Goal: Task Accomplishment & Management: Manage account settings

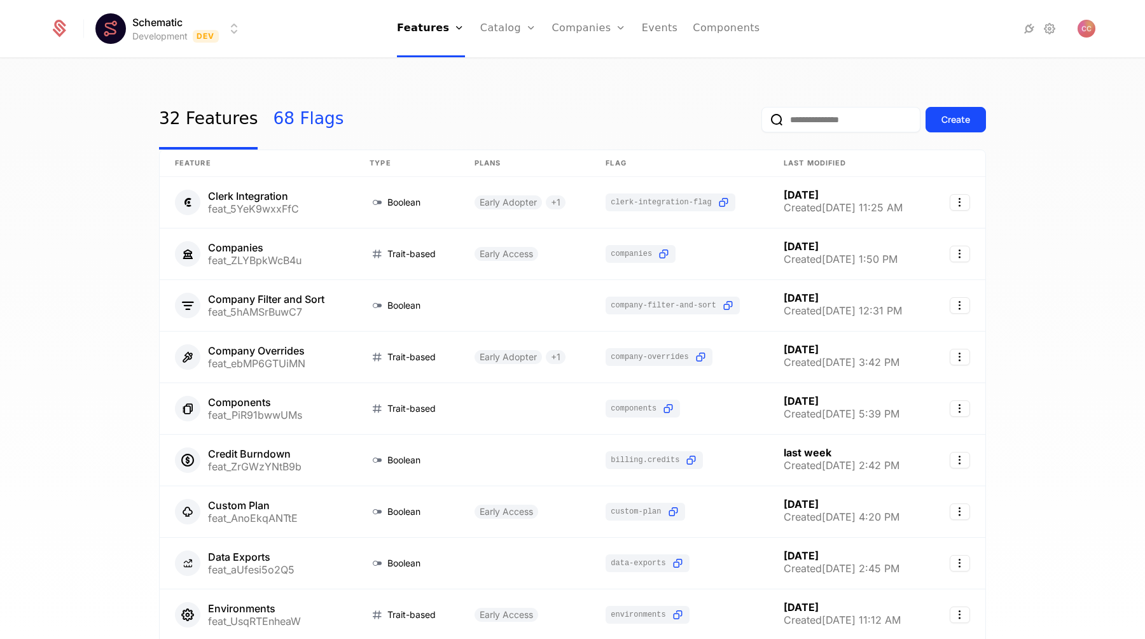
click at [292, 121] on link "68 Flags" at bounding box center [308, 120] width 71 height 60
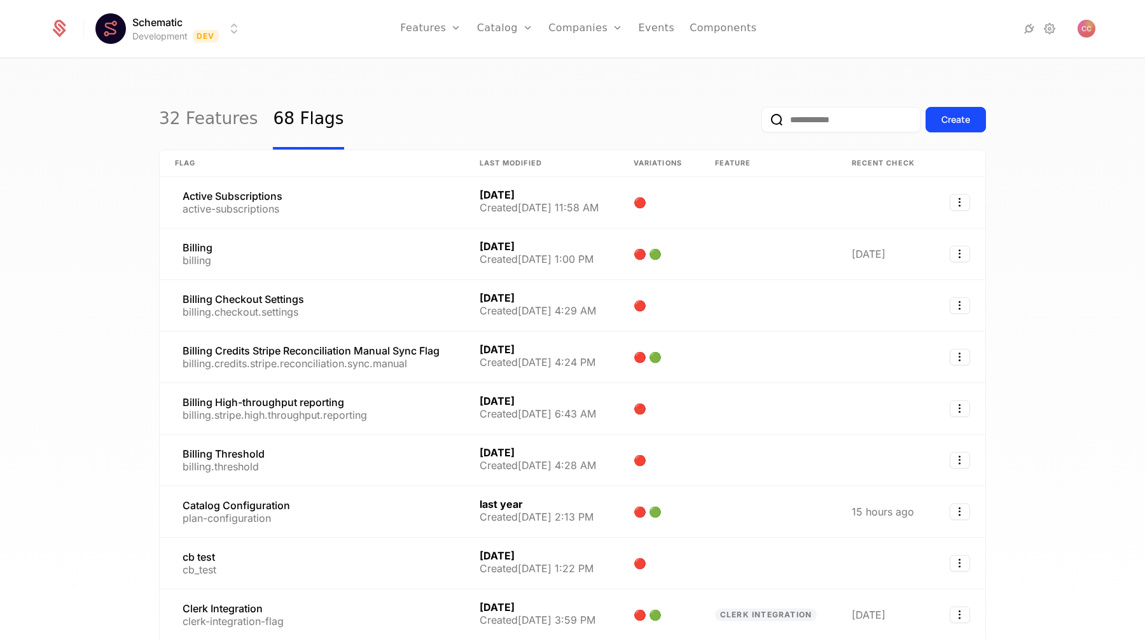
click at [793, 122] on input "email" at bounding box center [841, 119] width 159 height 25
click at [975, 113] on button "Create" at bounding box center [956, 119] width 60 height 25
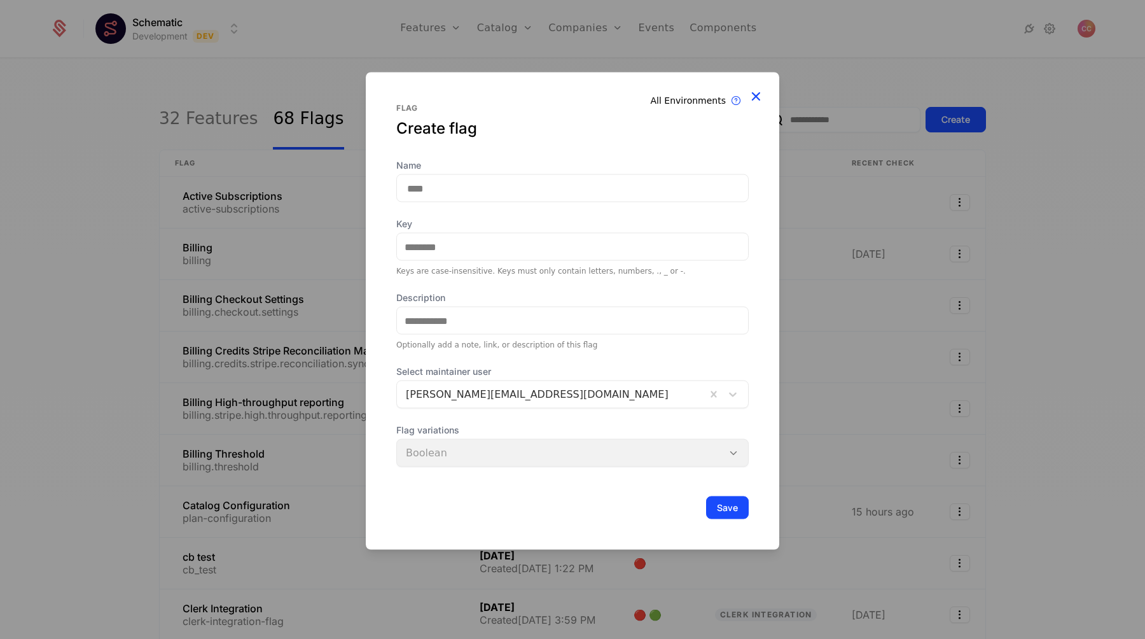
click at [758, 98] on icon at bounding box center [756, 96] width 17 height 17
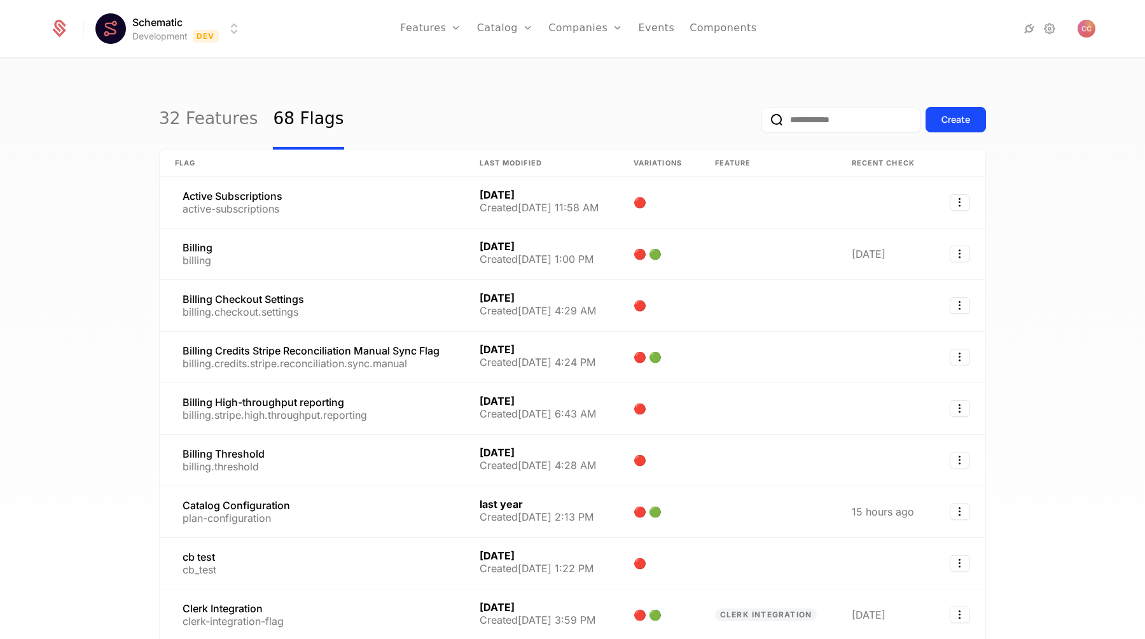
click at [815, 122] on input "email" at bounding box center [841, 119] width 159 height 25
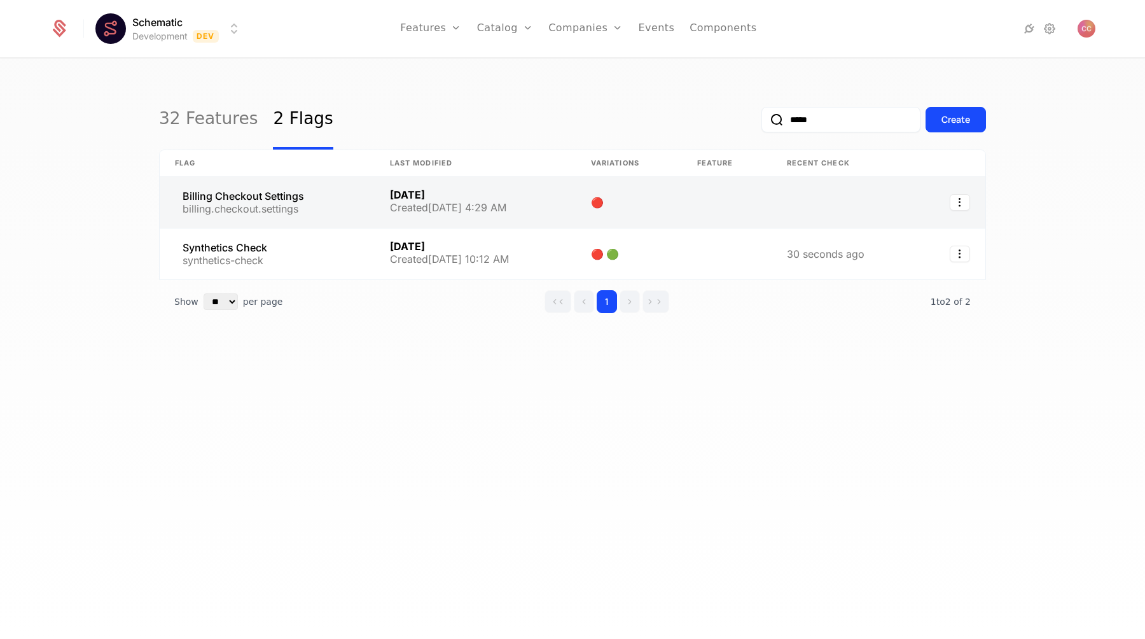
type input "*****"
click at [335, 205] on link at bounding box center [267, 202] width 215 height 51
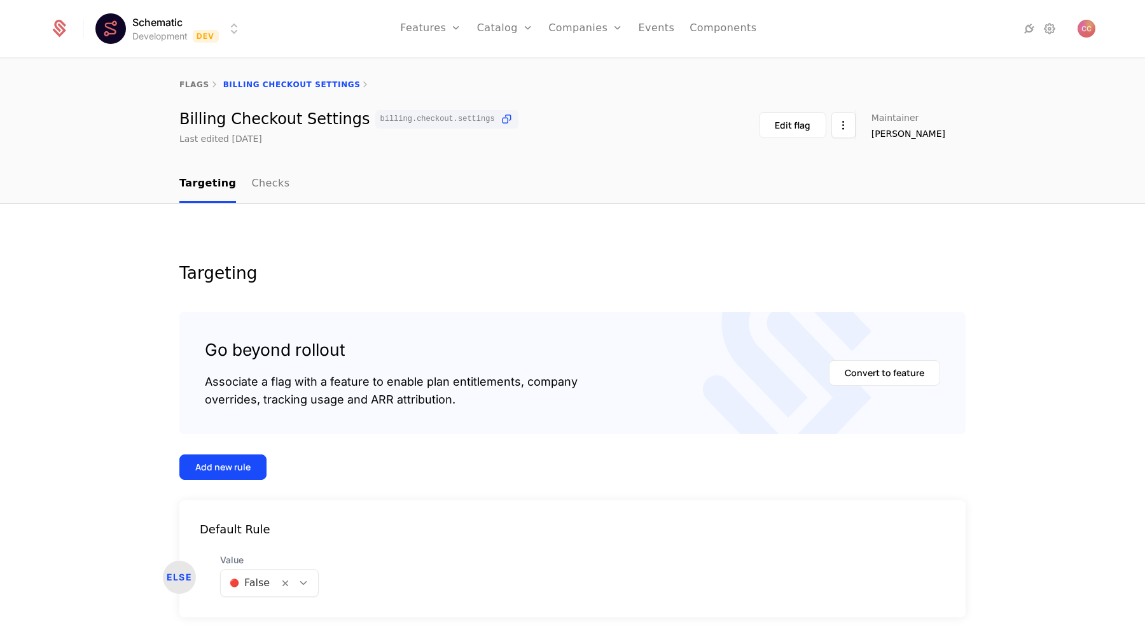
scroll to position [39, 0]
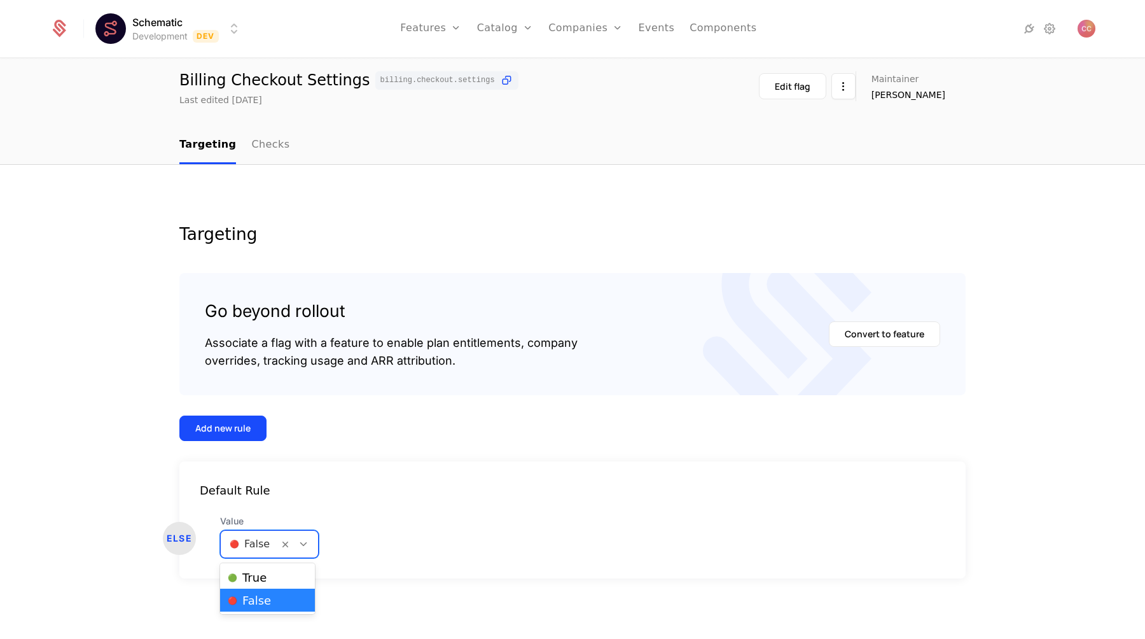
click at [246, 547] on div at bounding box center [250, 544] width 40 height 18
click at [249, 569] on div "🟢 True" at bounding box center [267, 577] width 95 height 23
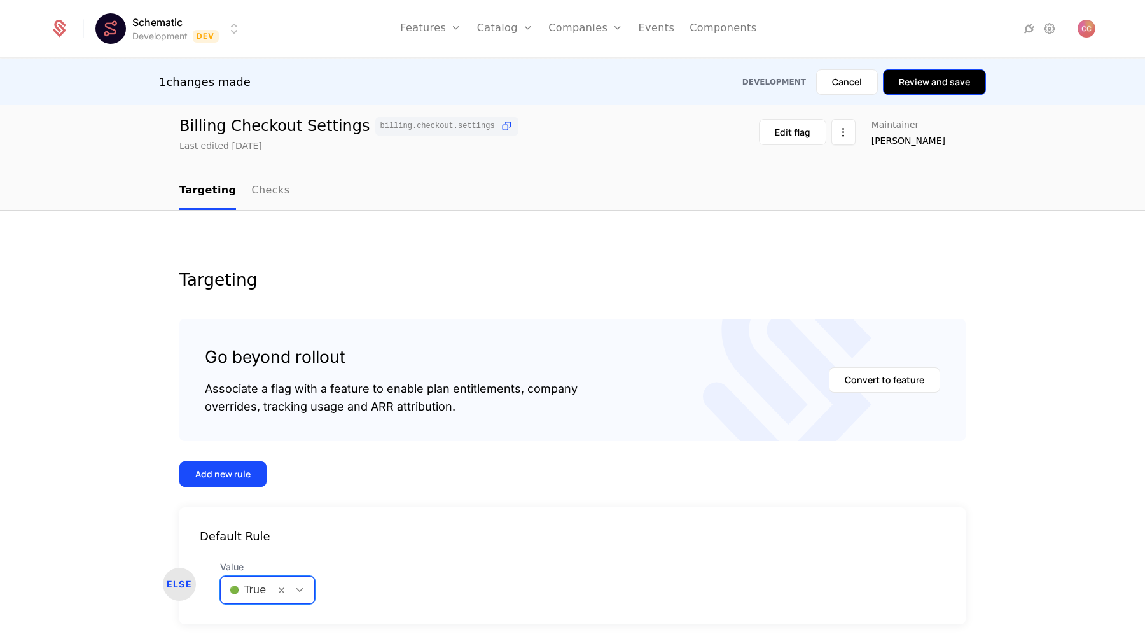
click at [939, 90] on button "Review and save" at bounding box center [934, 81] width 103 height 25
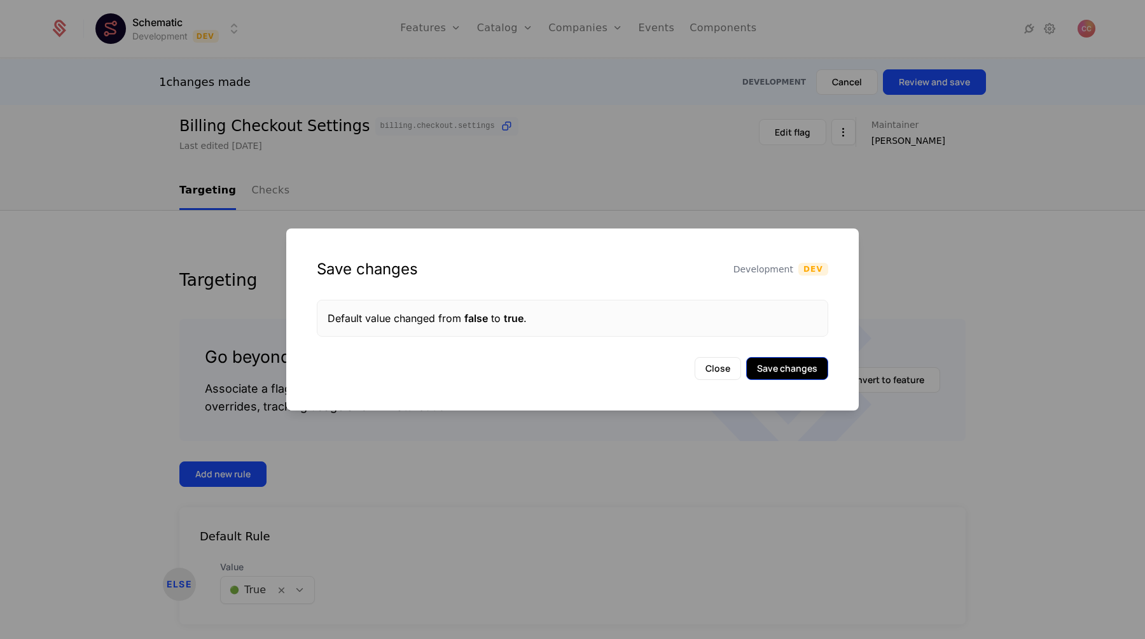
click at [772, 375] on button "Save changes" at bounding box center [787, 368] width 82 height 23
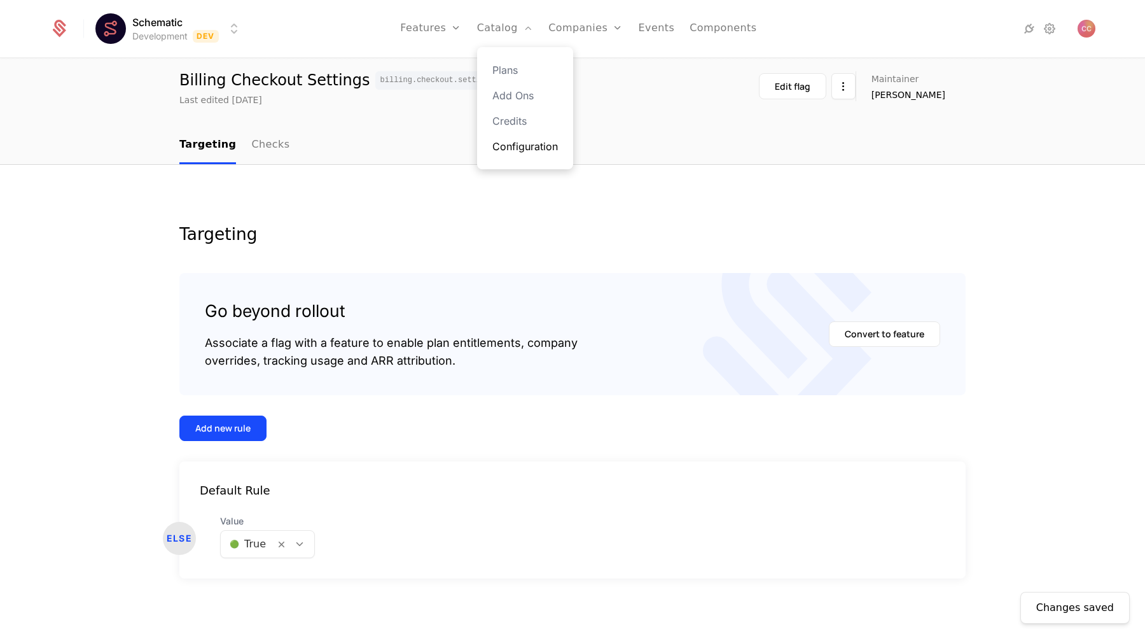
click at [529, 151] on link "Configuration" at bounding box center [526, 146] width 66 height 15
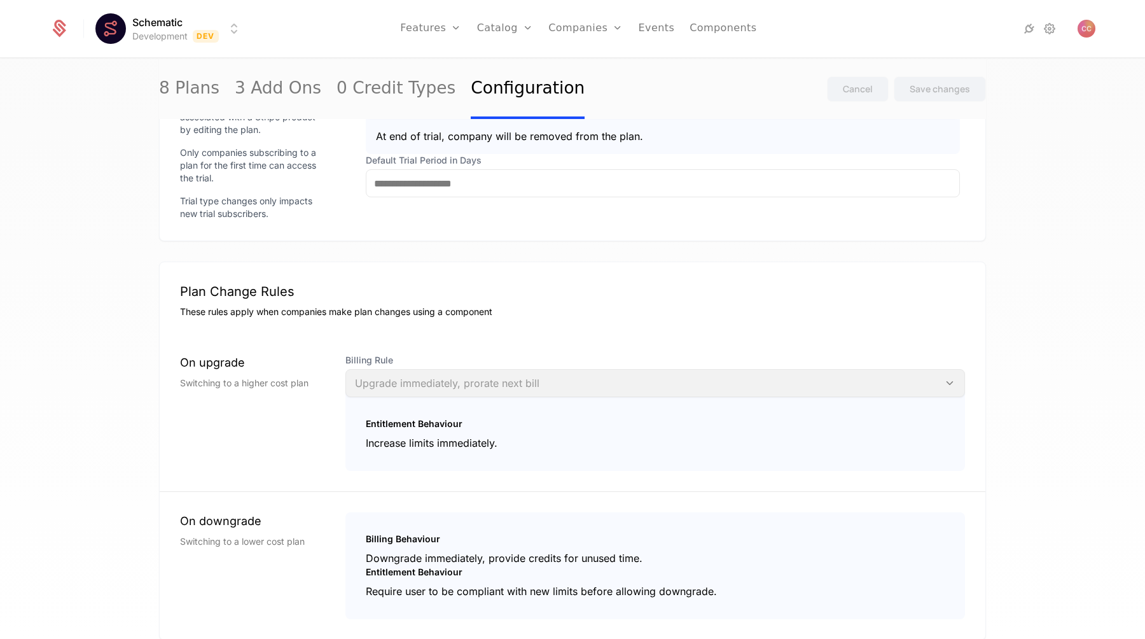
scroll to position [1006, 0]
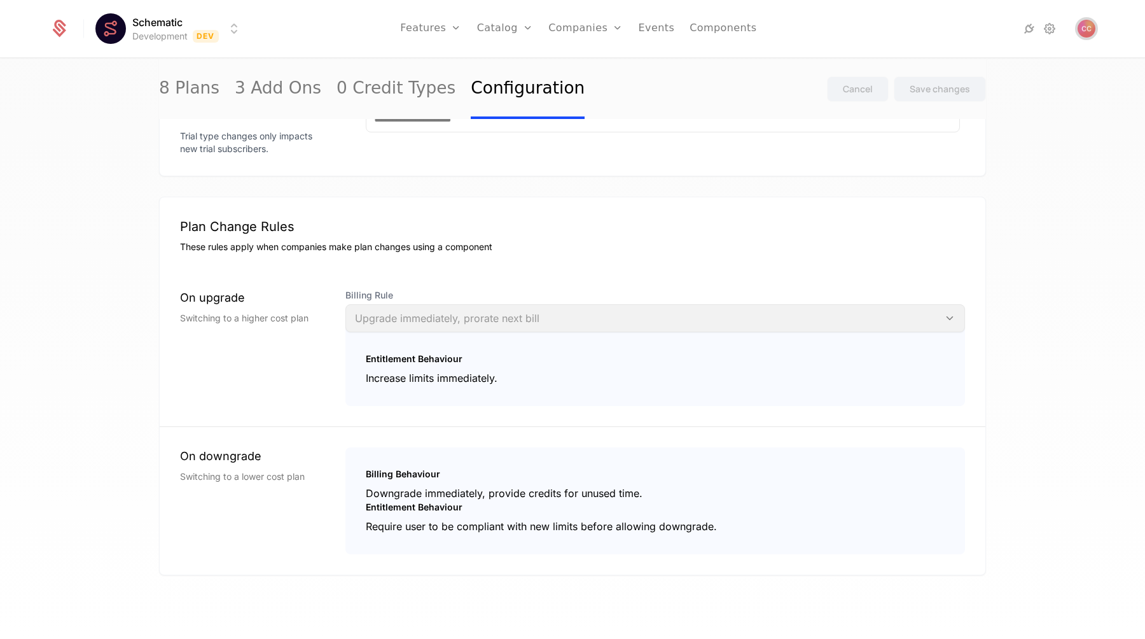
click at [1093, 27] on img "Open user button" at bounding box center [1087, 29] width 18 height 18
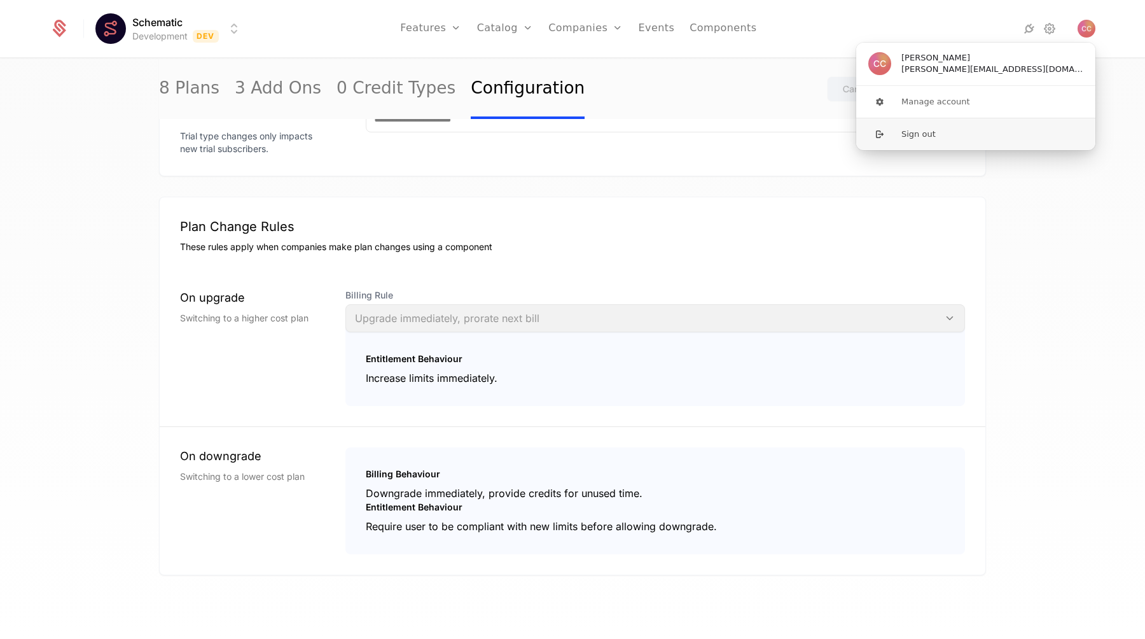
click at [946, 141] on button "Sign out" at bounding box center [976, 134] width 241 height 32
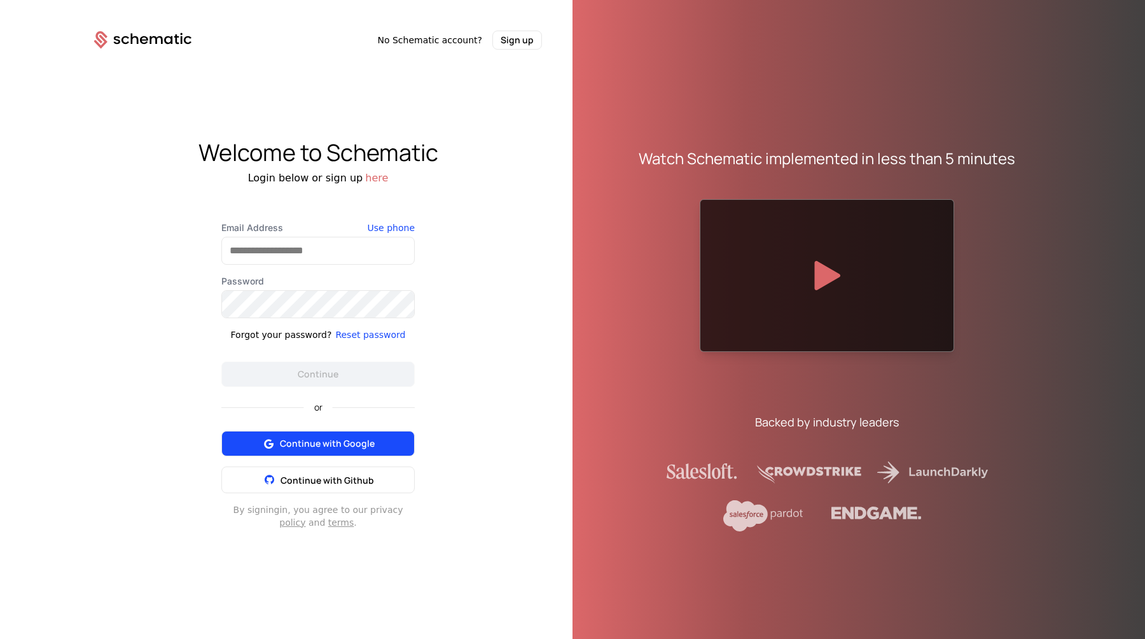
click at [359, 447] on span "Continue with Google" at bounding box center [327, 443] width 95 height 13
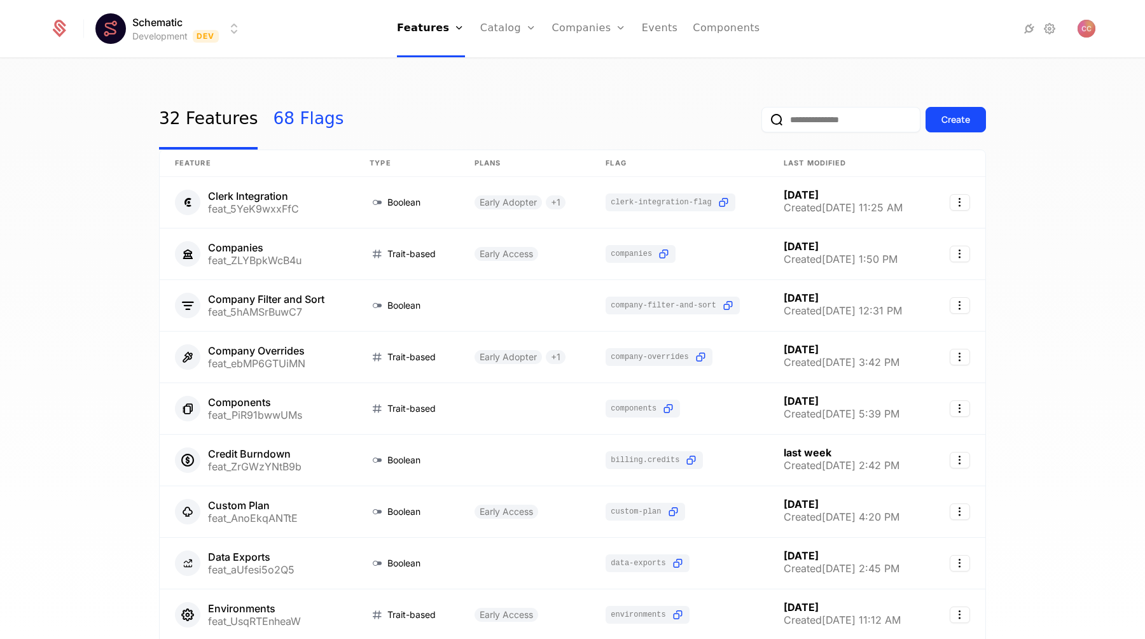
click at [273, 122] on link "68 Flags" at bounding box center [308, 120] width 71 height 60
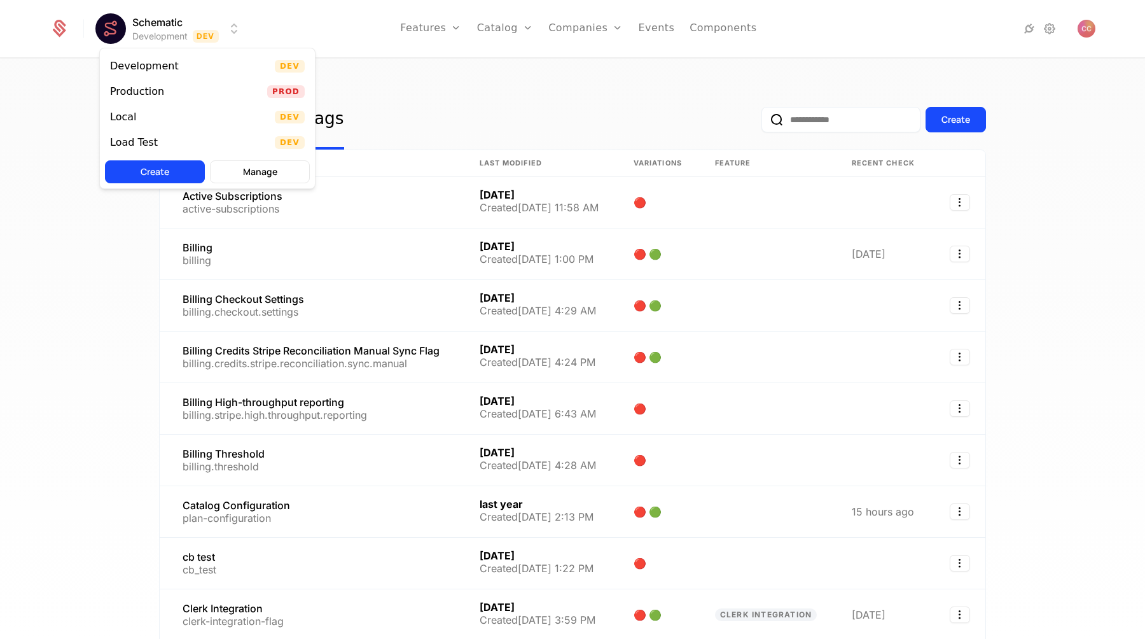
click at [183, 39] on html "Schematic Development Dev Features Features Flags Catalog Plans Add Ons Credits…" at bounding box center [572, 319] width 1145 height 639
click at [157, 88] on div "Production" at bounding box center [137, 92] width 54 height 10
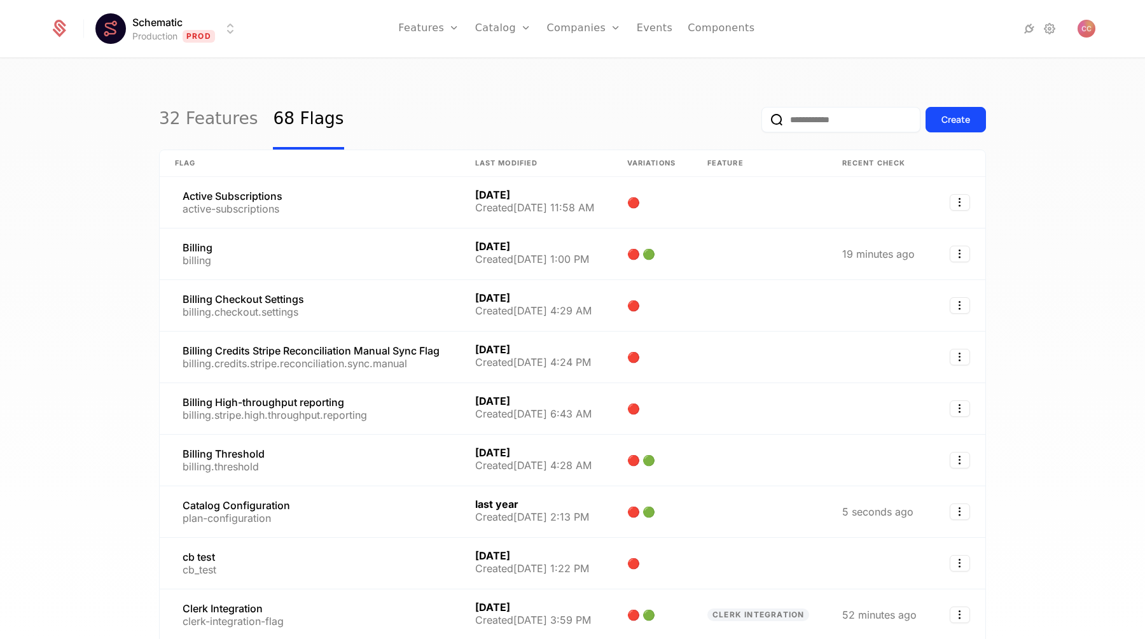
click at [786, 129] on input "email" at bounding box center [841, 119] width 159 height 25
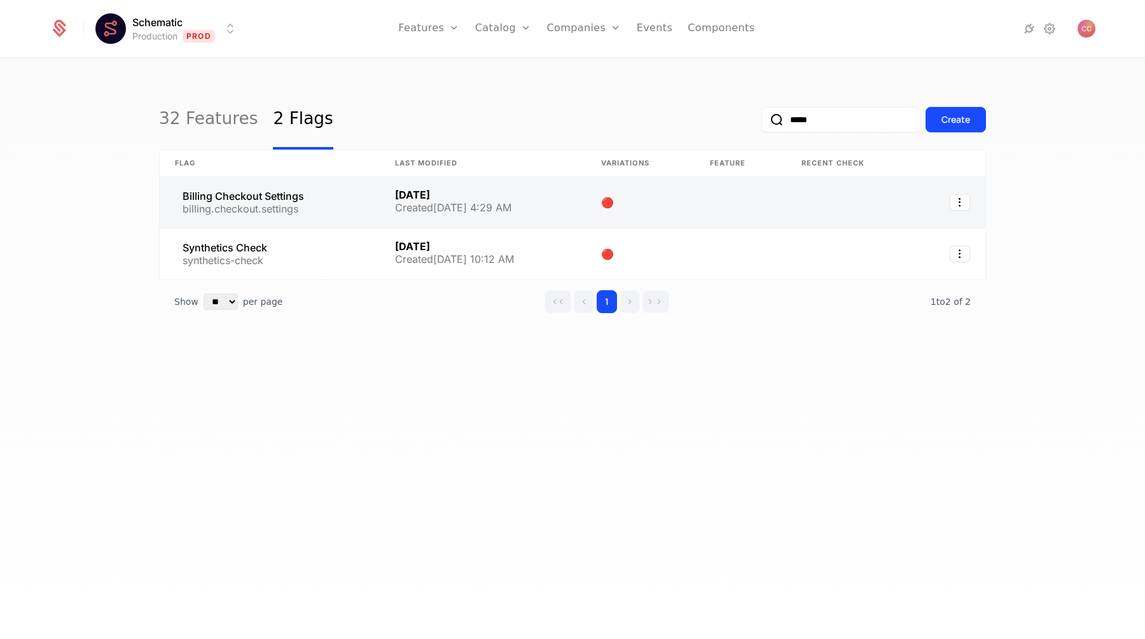
type input "*****"
click at [330, 209] on link at bounding box center [270, 202] width 220 height 51
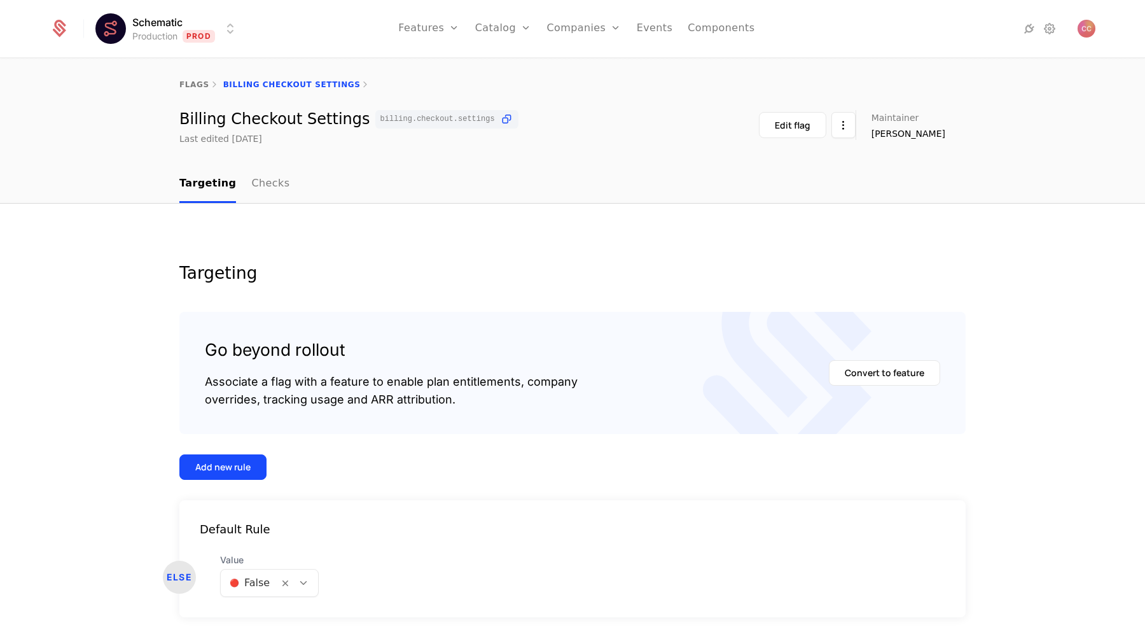
scroll to position [39, 0]
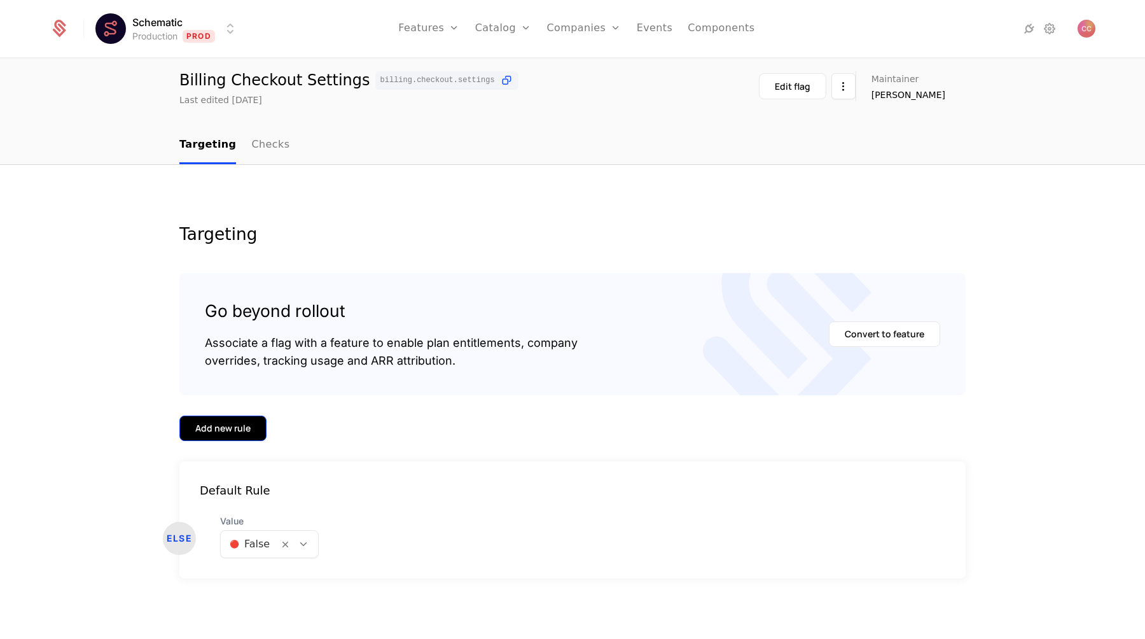
click at [239, 431] on div "Add new rule" at bounding box center [222, 428] width 55 height 13
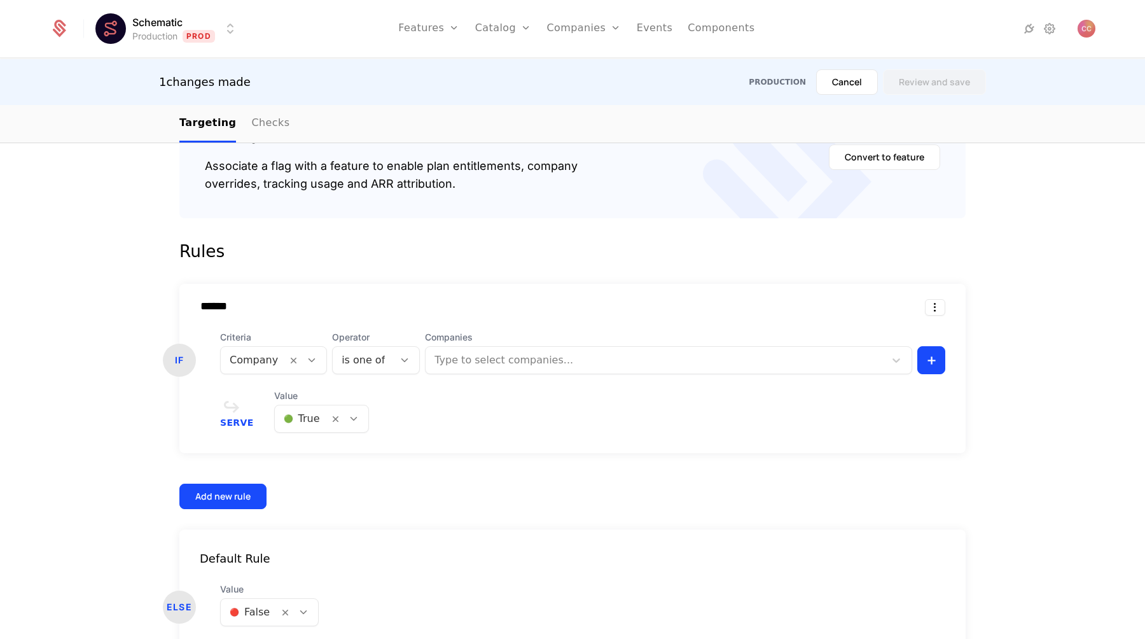
scroll to position [284, 0]
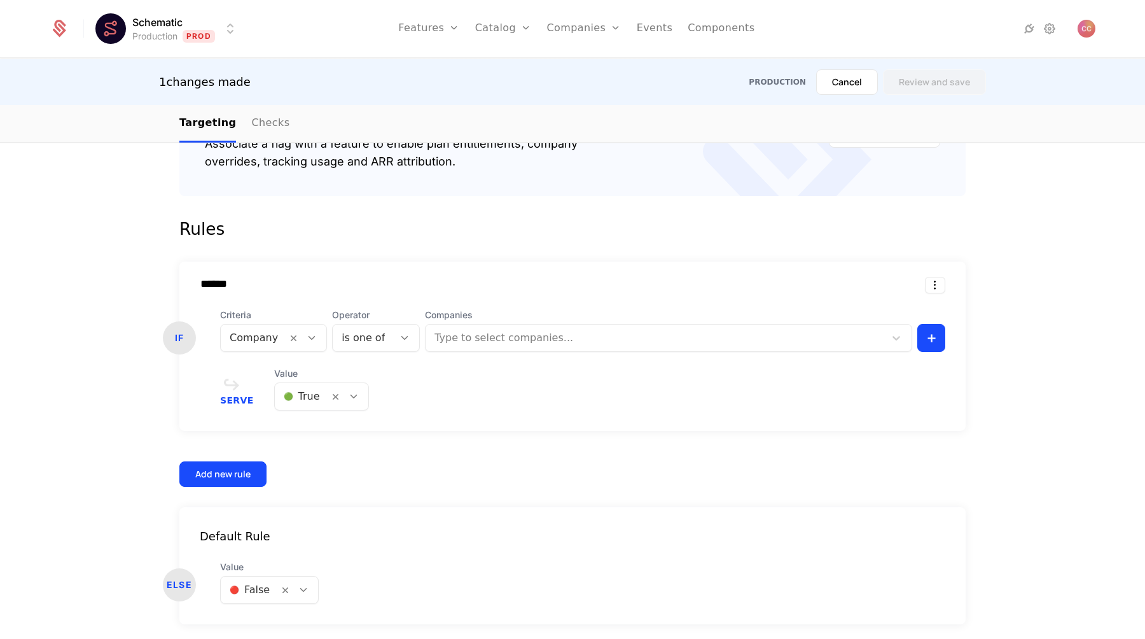
click at [484, 343] on div at bounding box center [657, 338] width 442 height 18
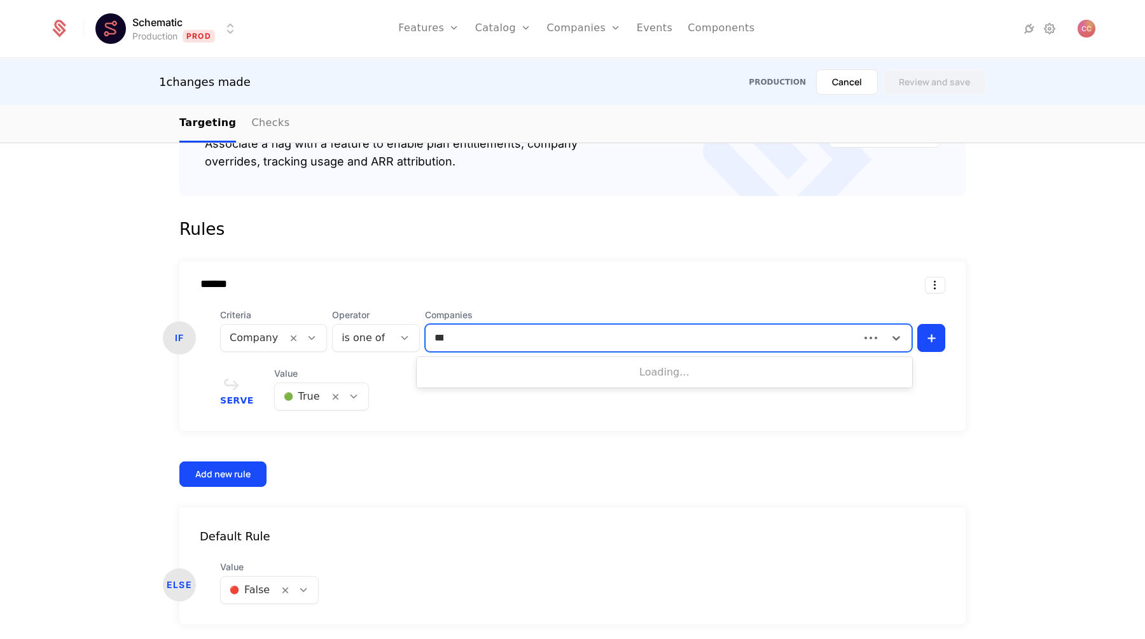
type input "****"
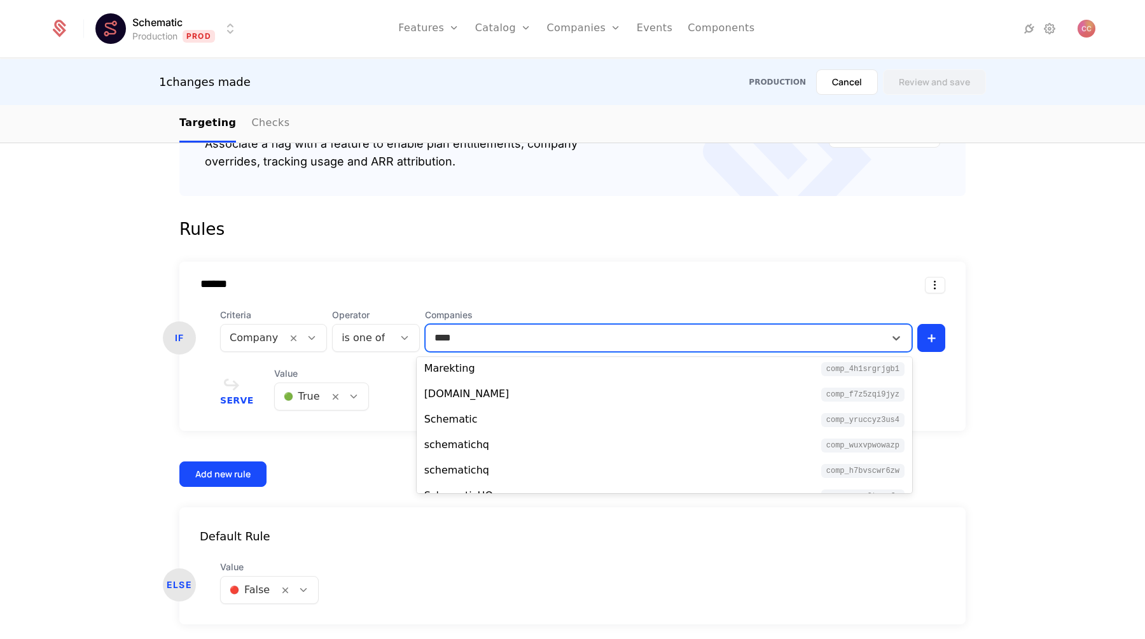
scroll to position [123, 0]
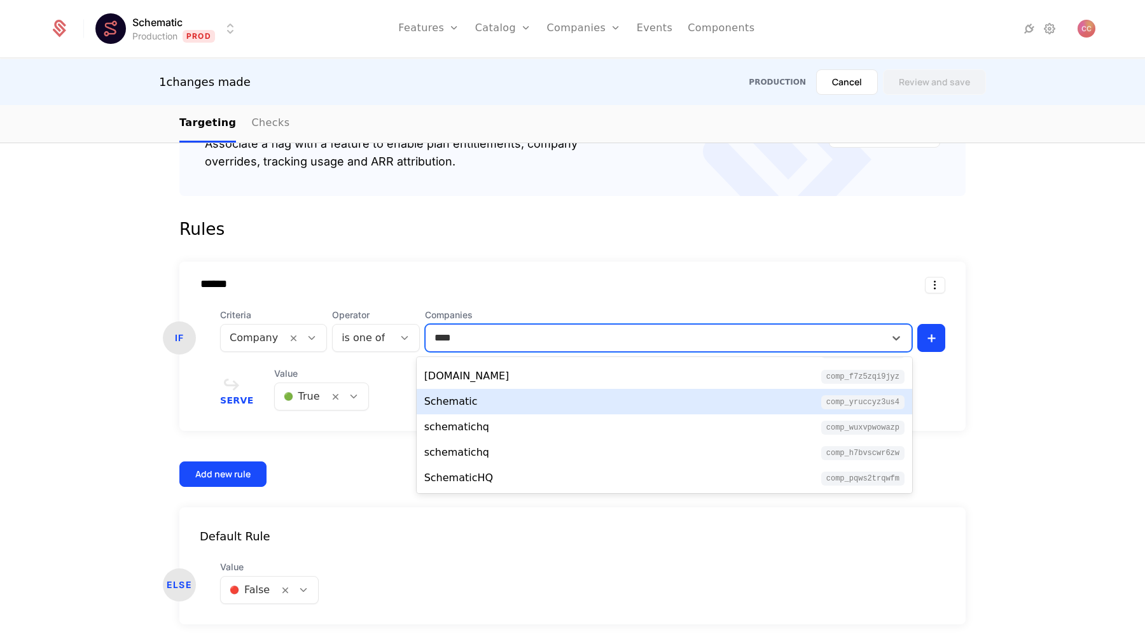
click at [475, 403] on div "Schematic comp_YRucCyZ3us4" at bounding box center [664, 401] width 480 height 15
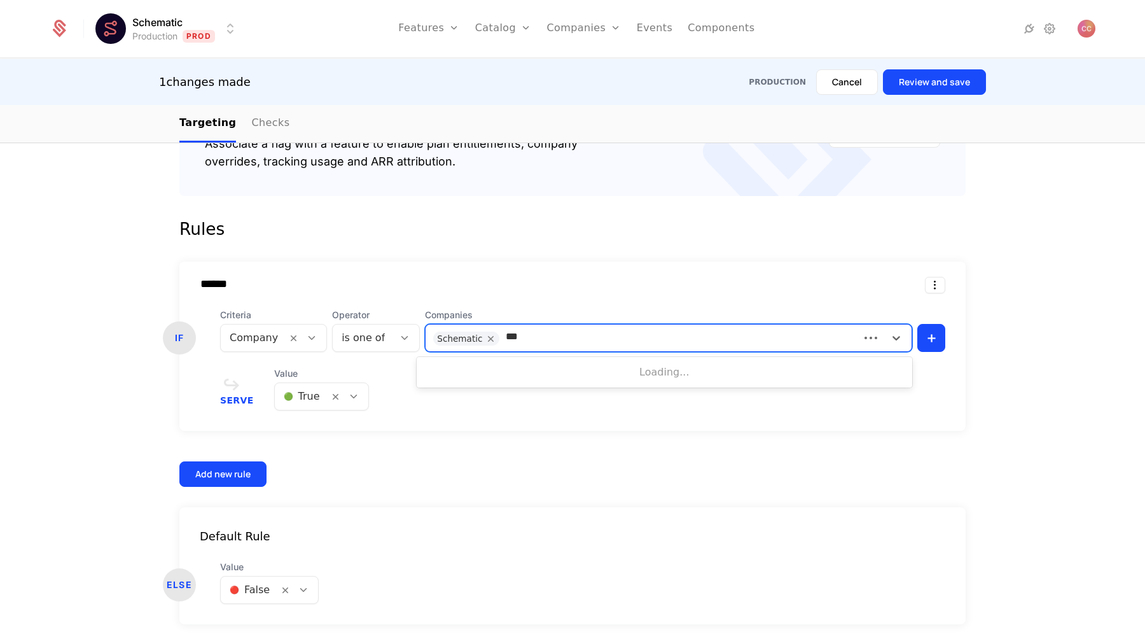
type input "****"
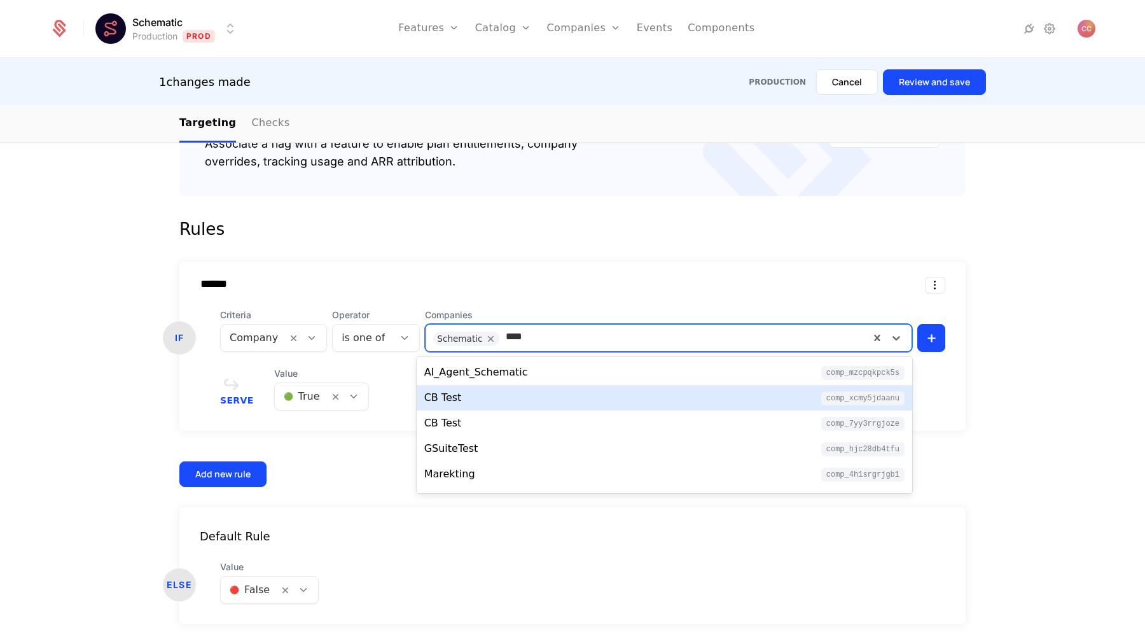
scroll to position [98, 0]
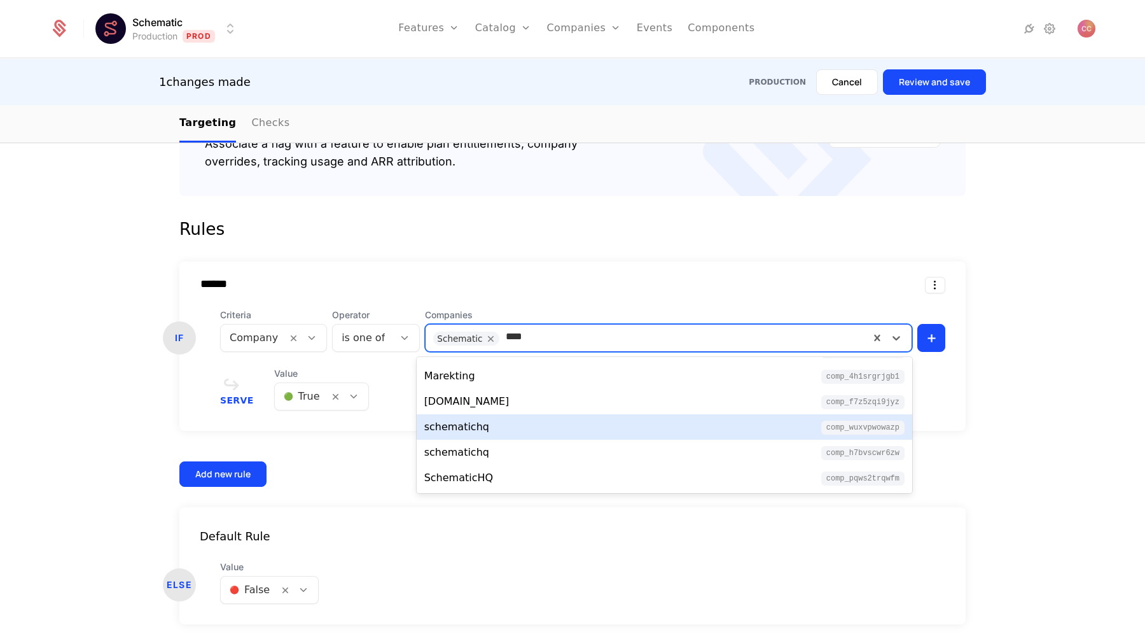
click at [499, 428] on div "schematichq comp_Wuxvpwowazp" at bounding box center [664, 426] width 480 height 15
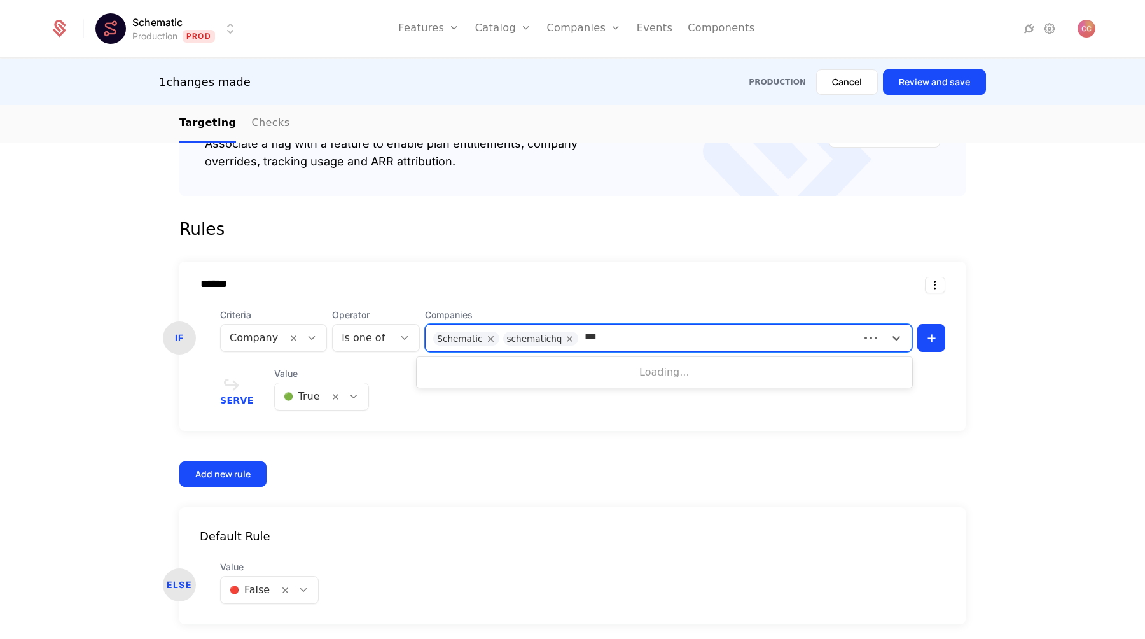
type input "****"
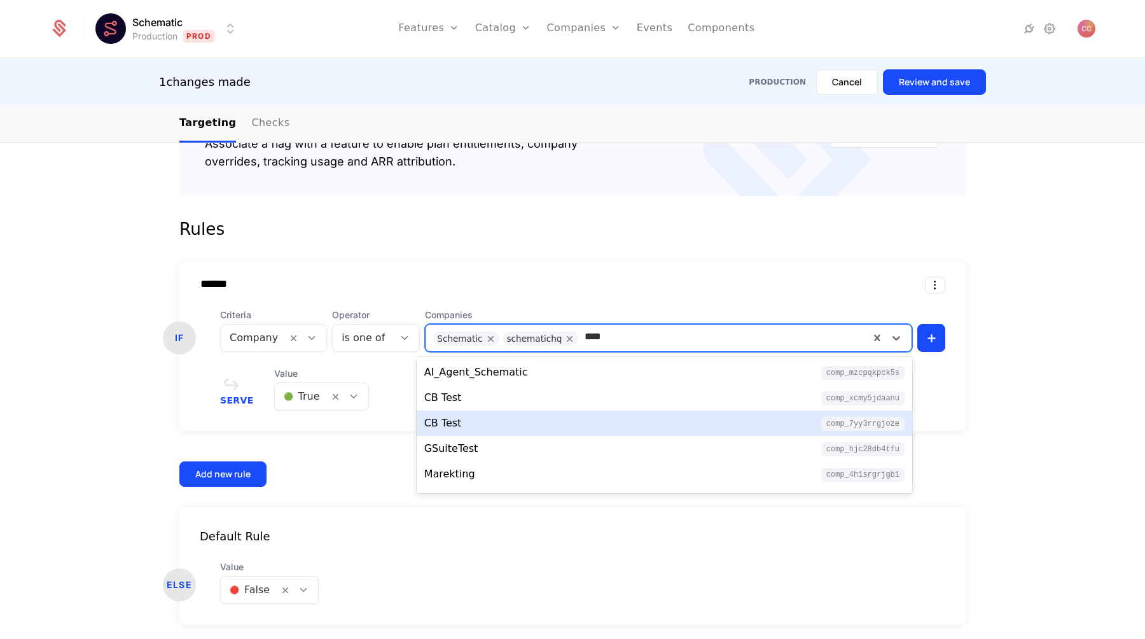
scroll to position [73, 0]
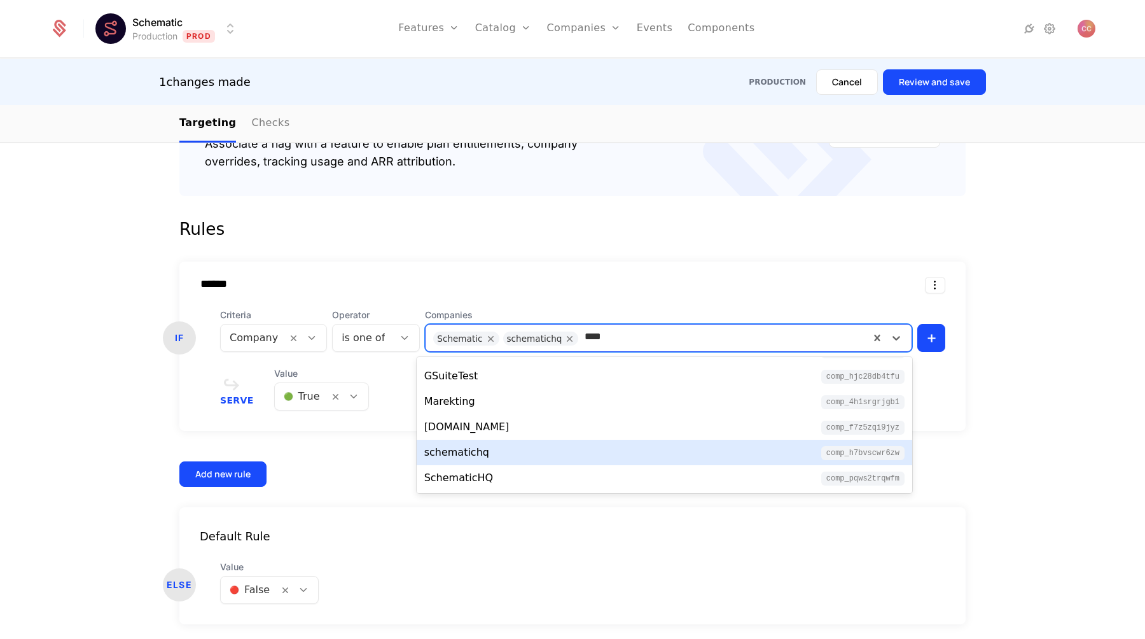
click at [521, 445] on div "schematichq comp_h7bvscwr6zw" at bounding box center [664, 452] width 480 height 15
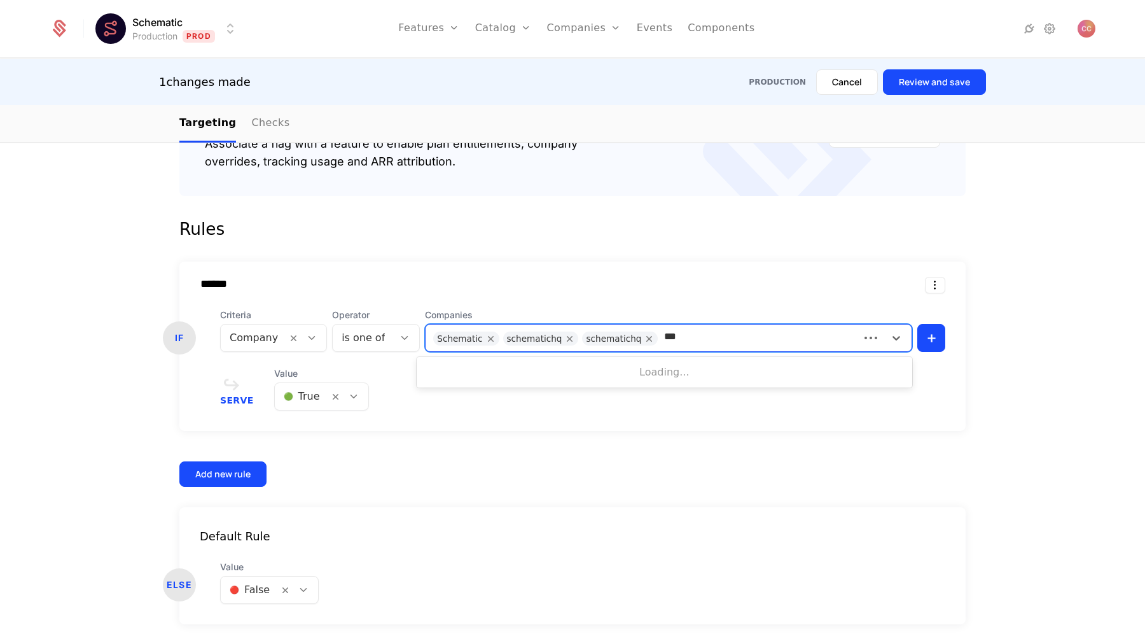
type input "****"
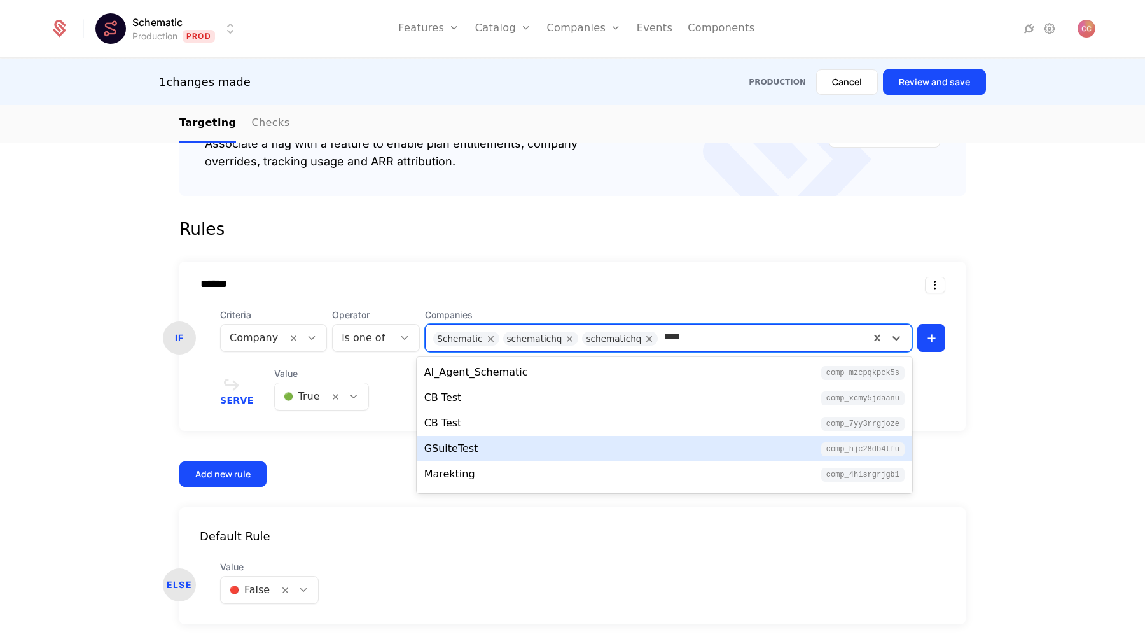
scroll to position [47, 0]
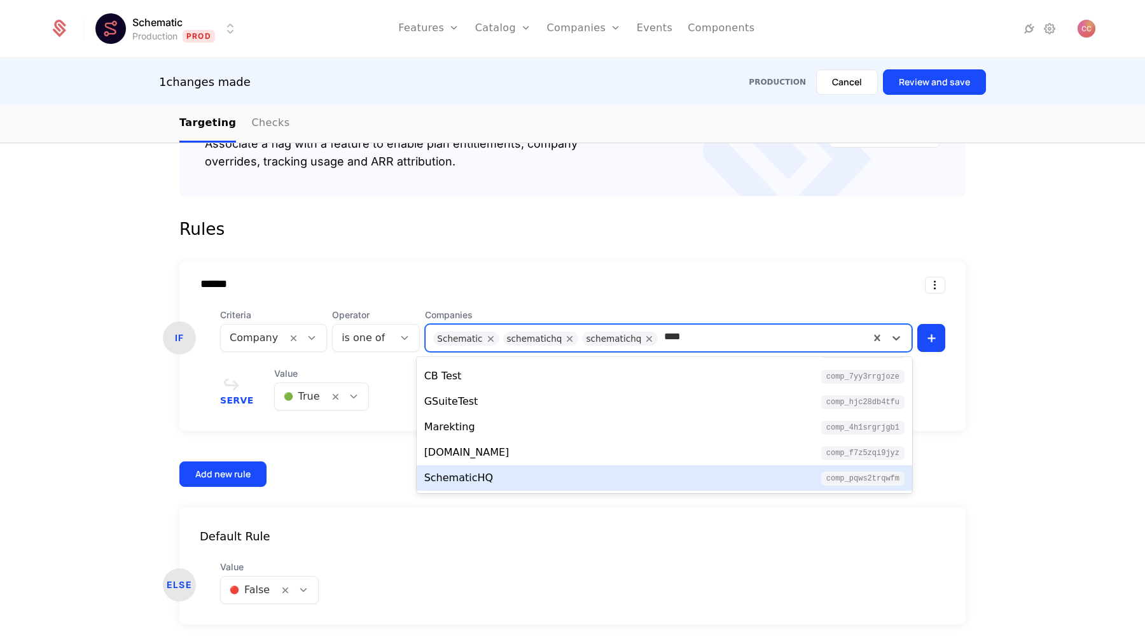
click at [530, 480] on div "SchematicHQ comp_PQWS2trqWfm" at bounding box center [664, 477] width 480 height 15
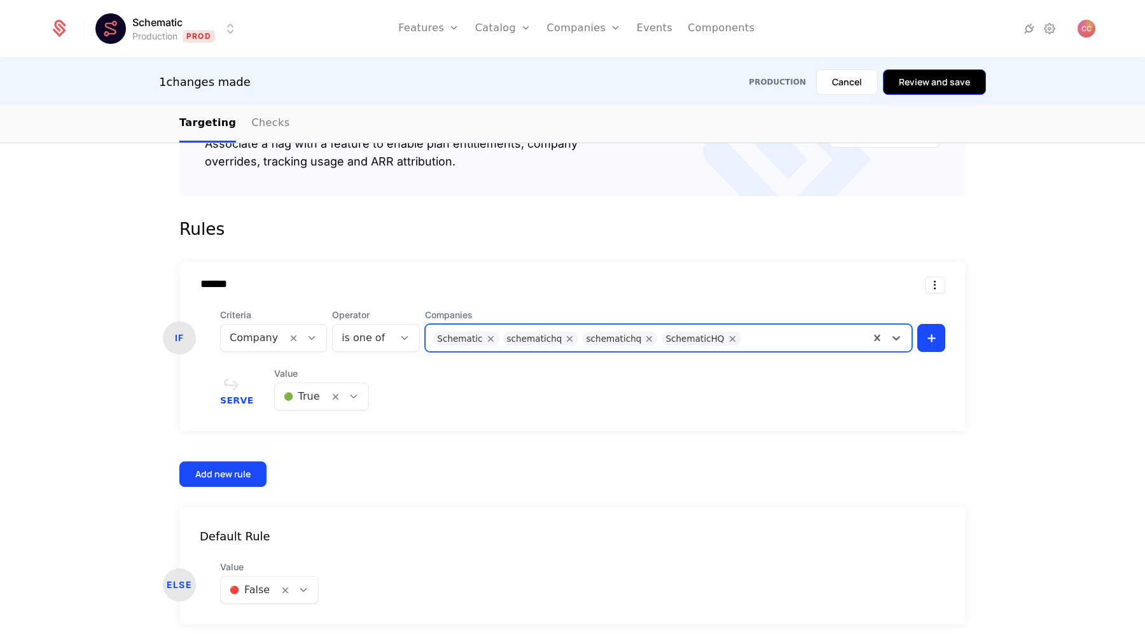
click at [921, 71] on button "Review and save" at bounding box center [934, 81] width 103 height 25
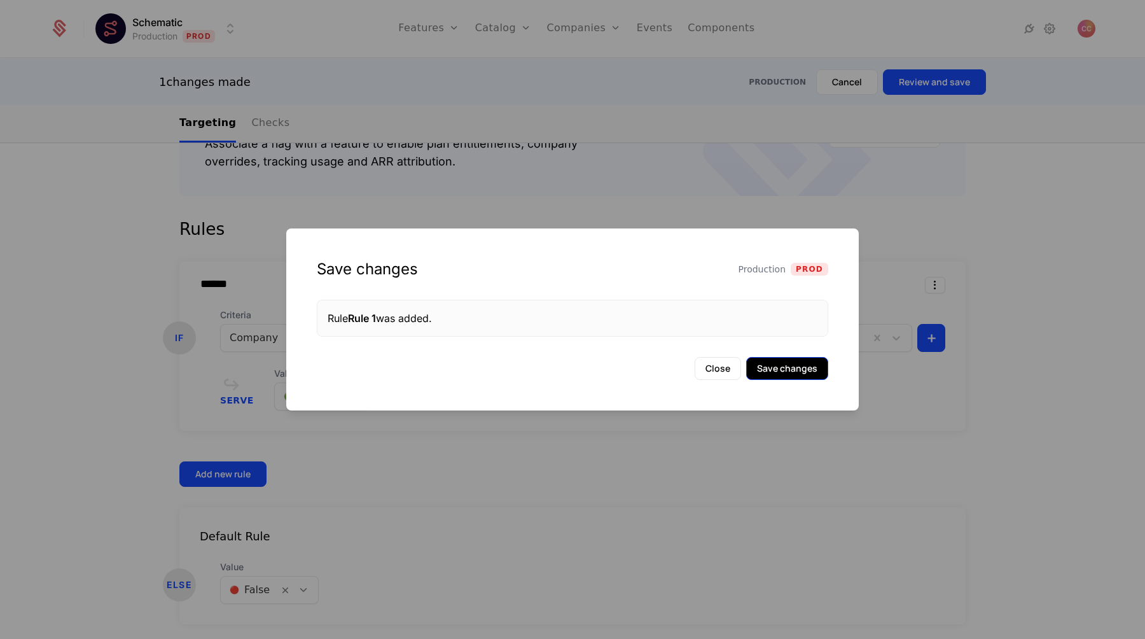
click at [776, 368] on button "Save changes" at bounding box center [787, 368] width 82 height 23
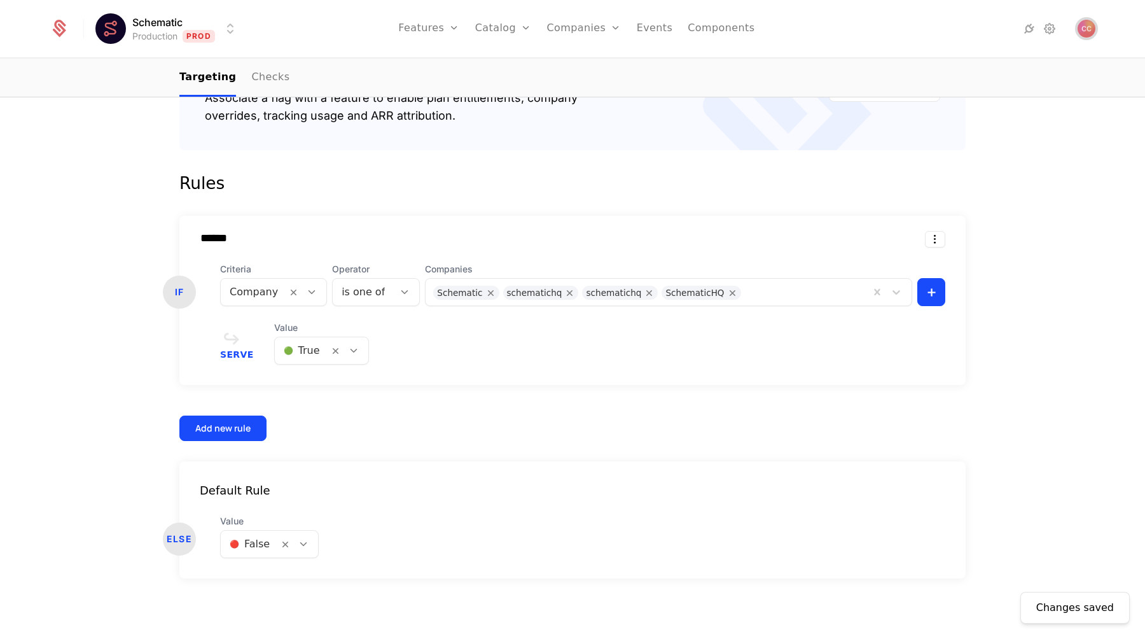
click at [1091, 35] on img "Open user button" at bounding box center [1087, 29] width 18 height 18
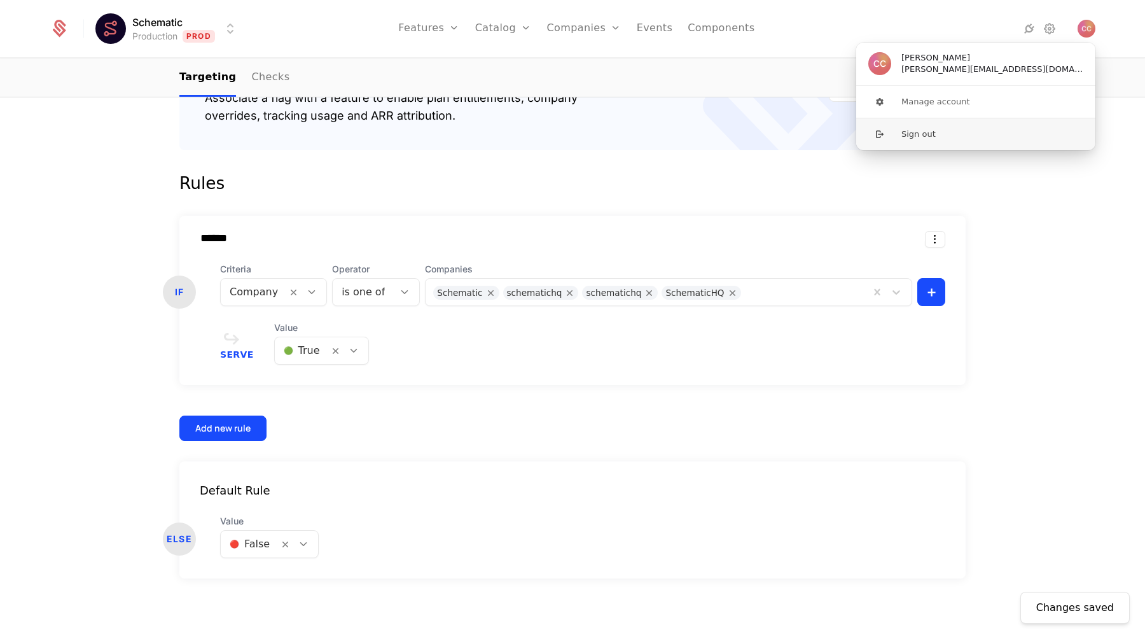
click at [956, 140] on button "Sign out" at bounding box center [976, 134] width 241 height 32
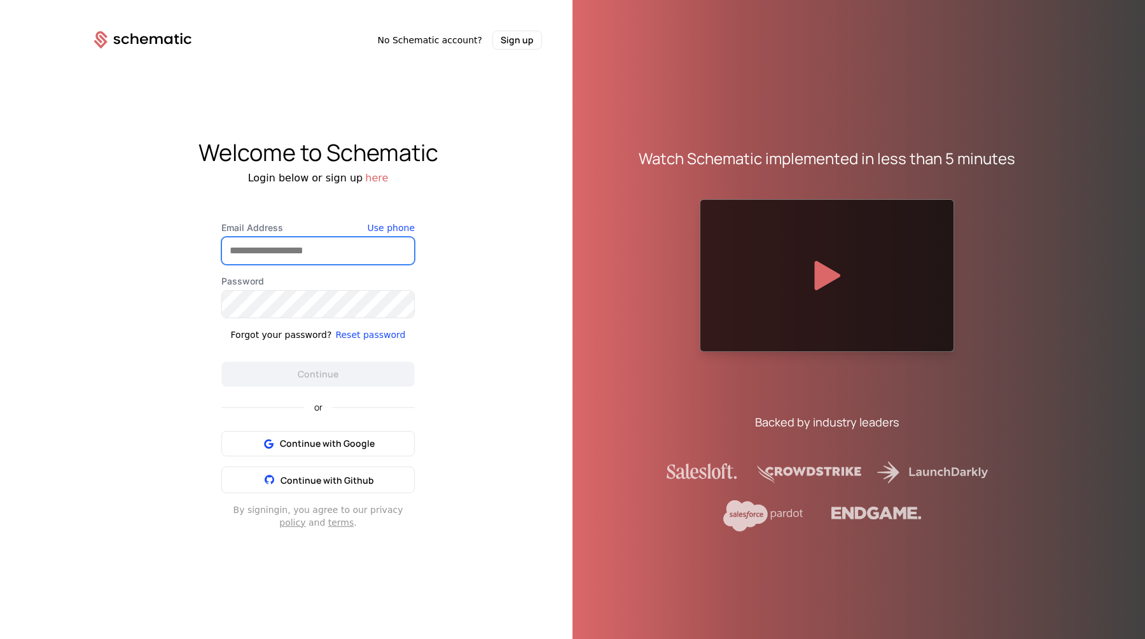
click at [291, 244] on input "Email Address" at bounding box center [318, 250] width 192 height 27
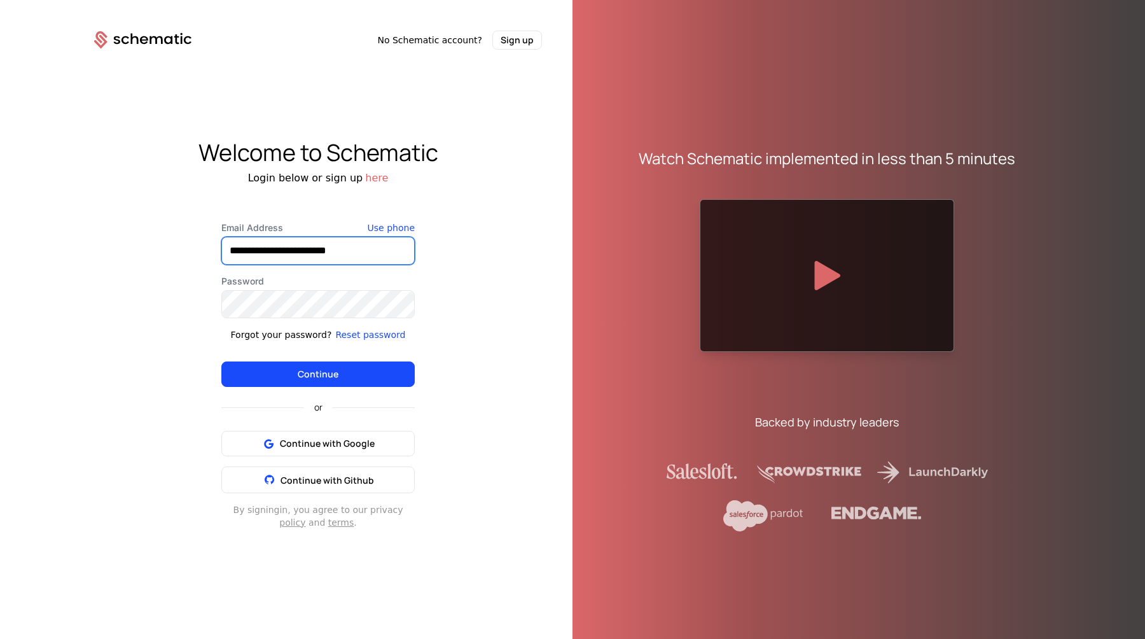
type input "**********"
click at [221, 361] on button "Continue" at bounding box center [317, 373] width 193 height 25
